Goal: Check status: Check status

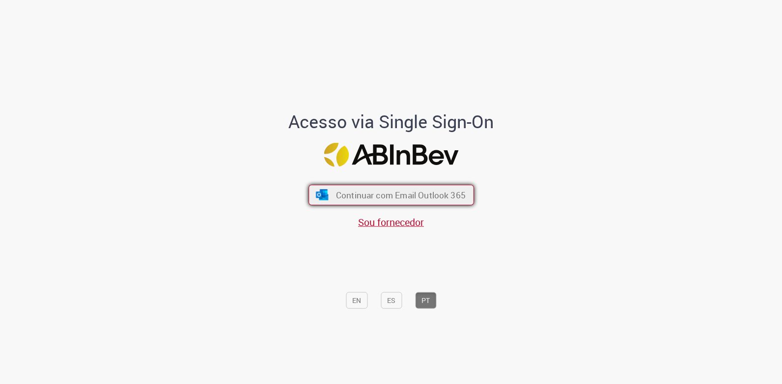
drag, startPoint x: 402, startPoint y: 194, endPoint x: 410, endPoint y: 195, distance: 7.9
click at [402, 194] on span "Continuar com Email Outlook 365" at bounding box center [400, 194] width 130 height 11
click at [340, 199] on span "Continuar com Email Outlook 365" at bounding box center [400, 194] width 130 height 11
